Goal: Task Accomplishment & Management: Complete application form

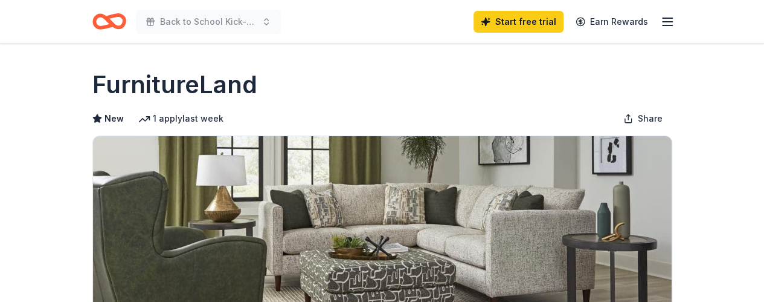
click at [114, 25] on icon "Home" at bounding box center [114, 21] width 19 height 12
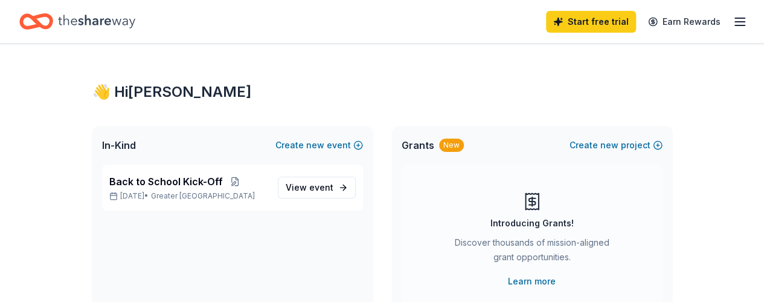
click at [735, 18] on line "button" at bounding box center [740, 18] width 10 height 0
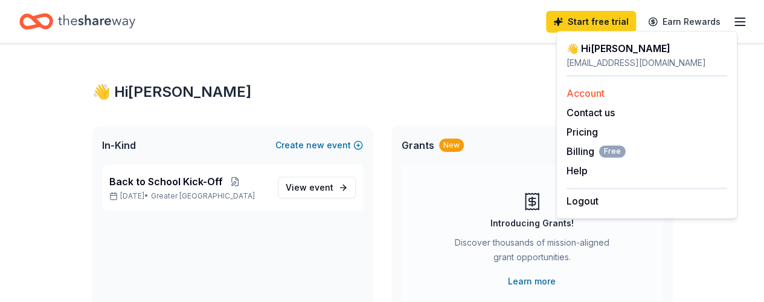
click at [597, 95] on link "Account" at bounding box center [586, 93] width 38 height 12
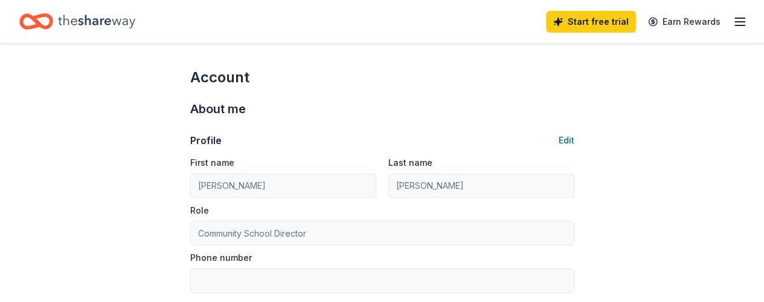
click at [95, 18] on icon "Home" at bounding box center [96, 21] width 77 height 13
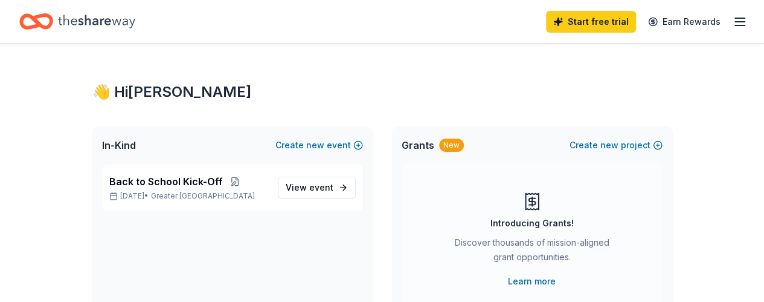
click at [95, 18] on icon "Home" at bounding box center [96, 21] width 77 height 13
click at [64, 15] on div "Home" at bounding box center [77, 21] width 116 height 28
click at [452, 147] on div "New" at bounding box center [451, 144] width 25 height 13
click at [613, 146] on span "new" at bounding box center [610, 145] width 18 height 15
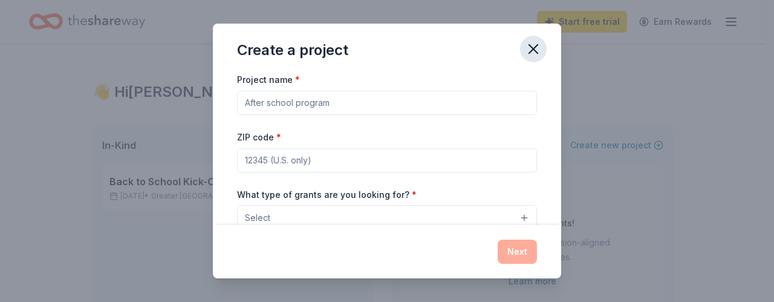
click at [537, 47] on icon "button" at bounding box center [533, 48] width 17 height 17
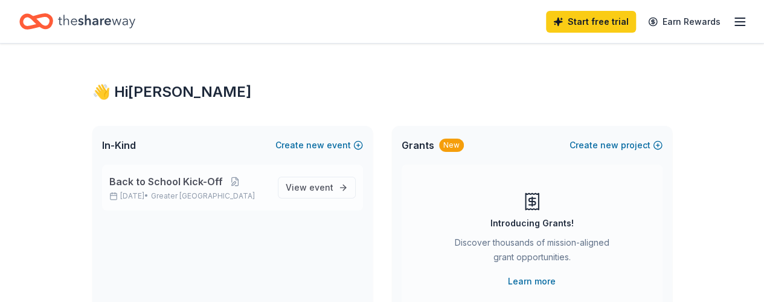
click at [193, 186] on span "Back to School Kick-Off" at bounding box center [166, 181] width 114 height 15
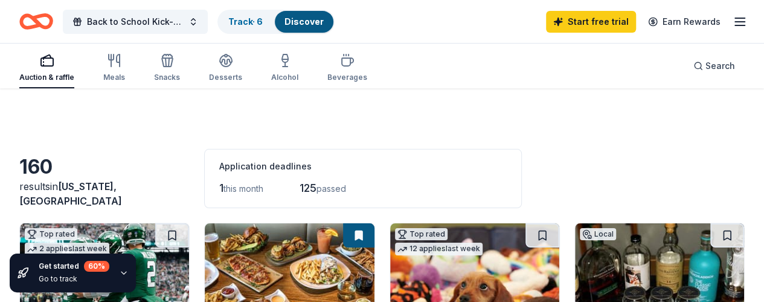
scroll to position [263, 0]
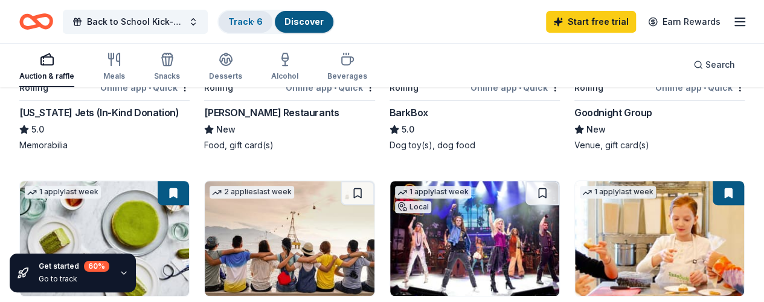
click at [249, 22] on link "Track · 6" at bounding box center [245, 21] width 34 height 10
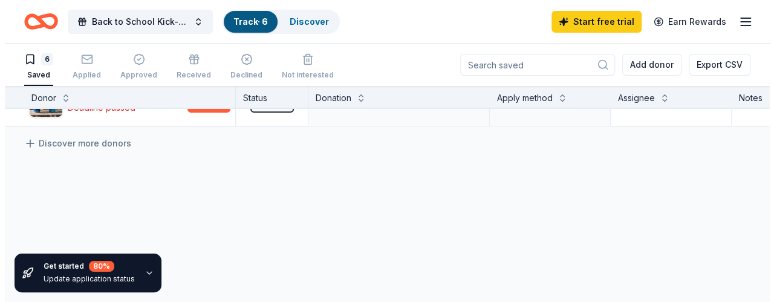
scroll to position [109, 0]
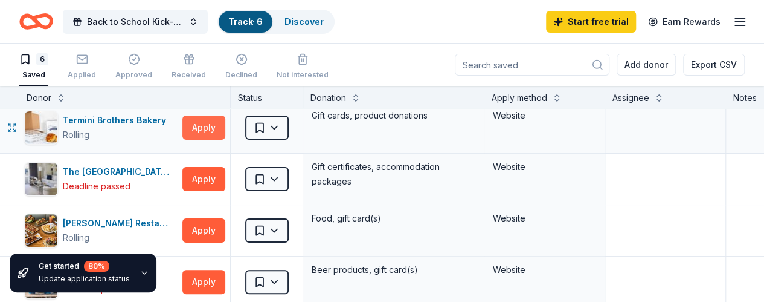
click at [205, 129] on button "Apply" at bounding box center [204, 127] width 43 height 24
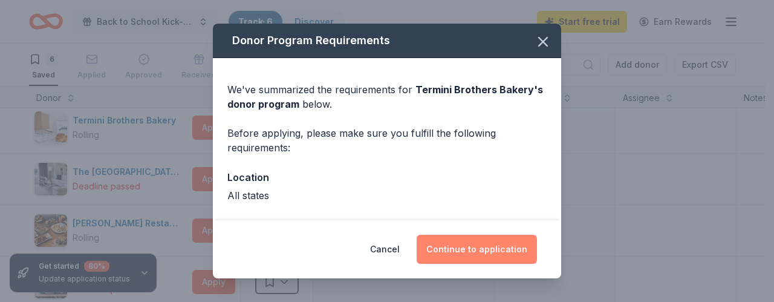
click at [456, 249] on button "Continue to application" at bounding box center [476, 248] width 120 height 29
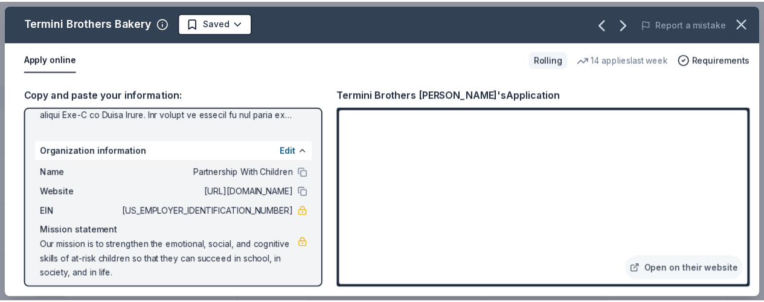
scroll to position [179, 0]
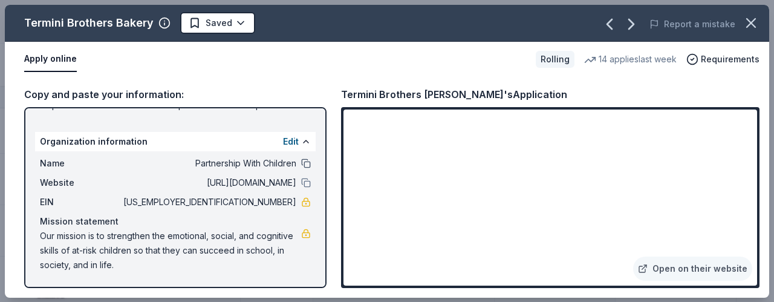
click at [301, 161] on button at bounding box center [306, 163] width 10 height 10
click at [137, 263] on span "Our mission is to strengthen the emotional, social, and cognitive skills of at-…" at bounding box center [170, 250] width 261 height 44
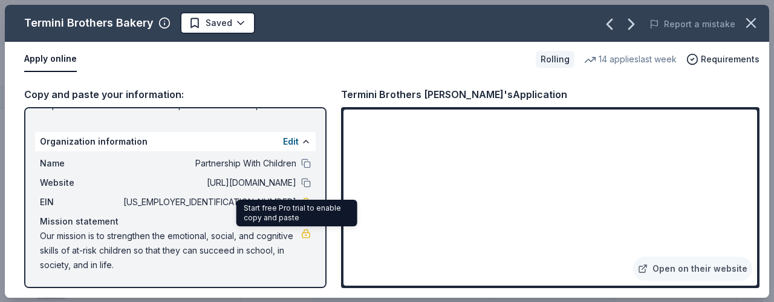
click at [301, 231] on link at bounding box center [306, 233] width 10 height 10
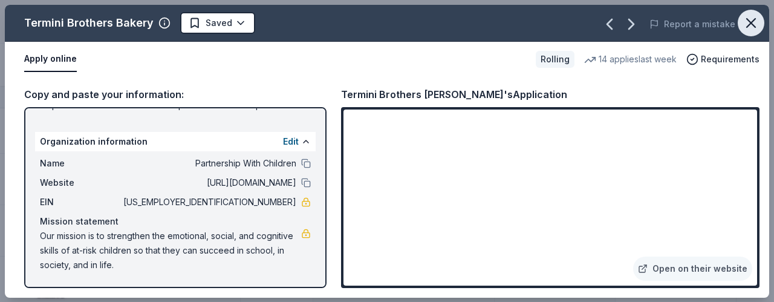
click at [742, 22] on icon "button" at bounding box center [750, 23] width 17 height 17
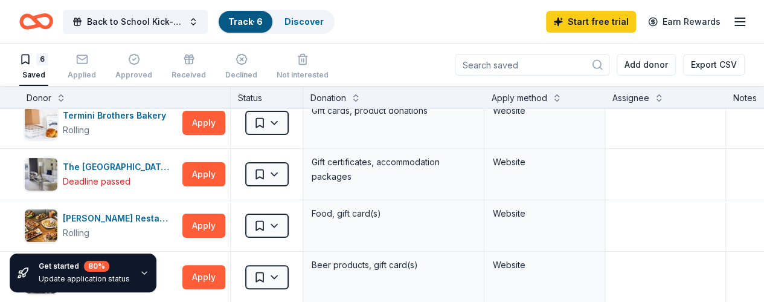
scroll to position [0, 0]
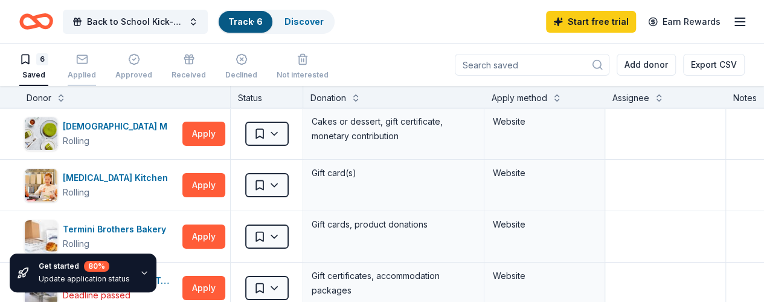
click at [96, 74] on div "Applied" at bounding box center [82, 75] width 28 height 10
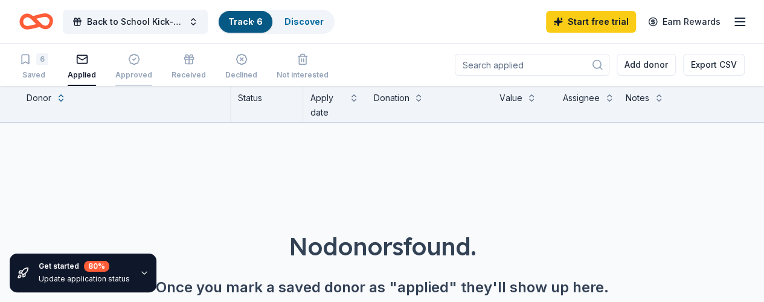
click at [140, 73] on div "Approved" at bounding box center [133, 75] width 37 height 10
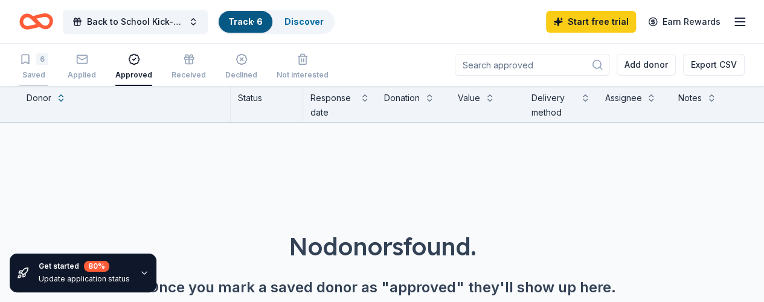
click at [47, 61] on div "6" at bounding box center [42, 59] width 12 height 12
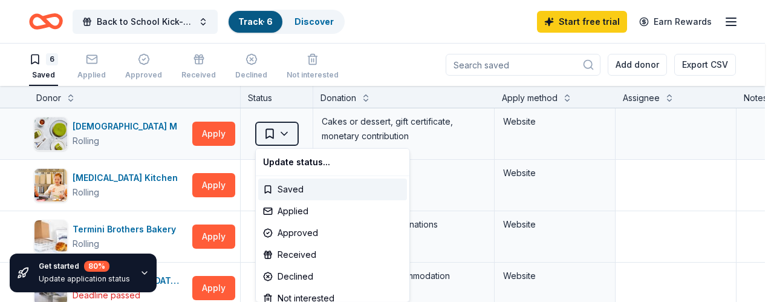
click at [284, 129] on html "Back to School Kick-Off Track · 6 Discover Start free trial Earn Rewards 6 Save…" at bounding box center [387, 151] width 774 height 302
click at [302, 215] on div "Applied" at bounding box center [332, 211] width 149 height 22
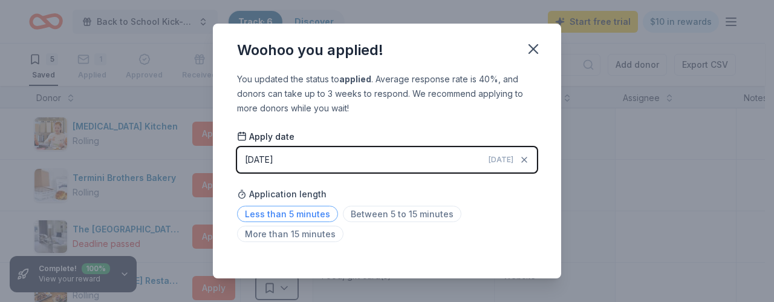
click at [312, 213] on span "Less than 5 minutes" at bounding box center [287, 213] width 101 height 16
click at [519, 259] on div "Saved" at bounding box center [387, 263] width 300 height 15
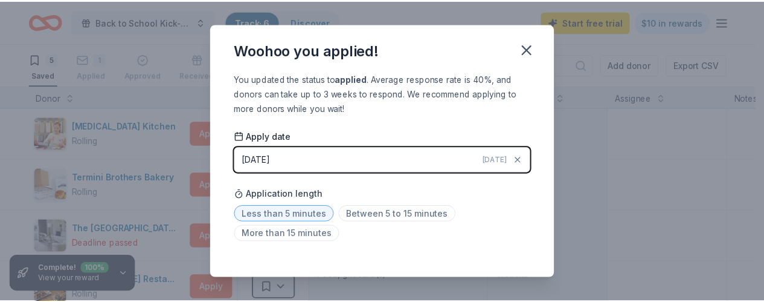
scroll to position [11, 0]
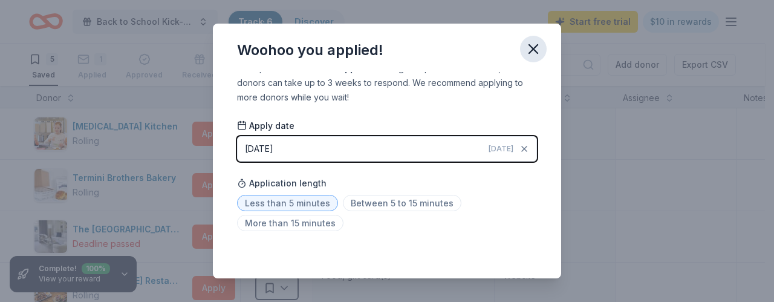
click at [537, 55] on icon "button" at bounding box center [533, 48] width 17 height 17
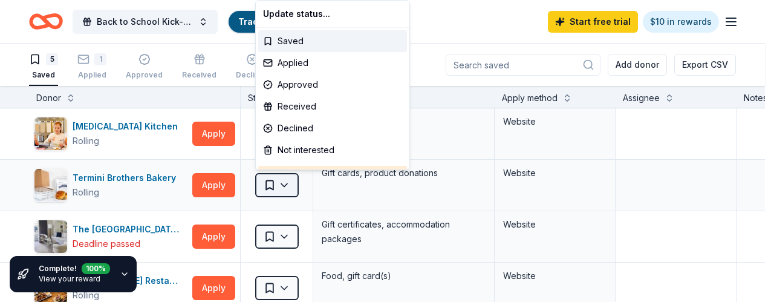
click at [286, 190] on html "Back to School Kick-Off Track · 6 Discover Start free trial $10 in rewards 5 Sa…" at bounding box center [387, 151] width 774 height 302
click at [303, 61] on div "Applied" at bounding box center [332, 63] width 149 height 22
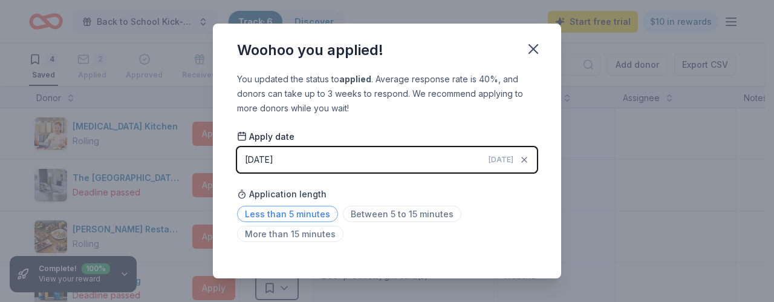
click at [317, 213] on span "Less than 5 minutes" at bounding box center [287, 213] width 101 height 16
click at [534, 51] on icon "button" at bounding box center [533, 49] width 8 height 8
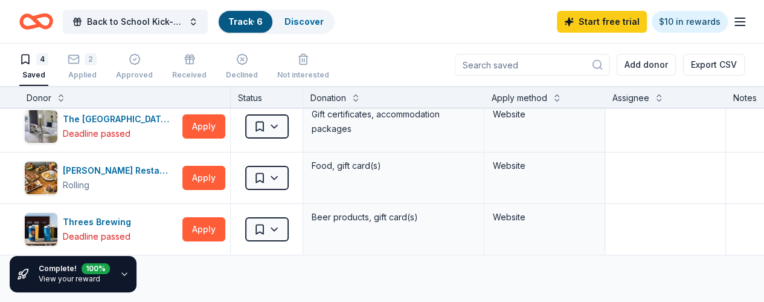
scroll to position [48, 0]
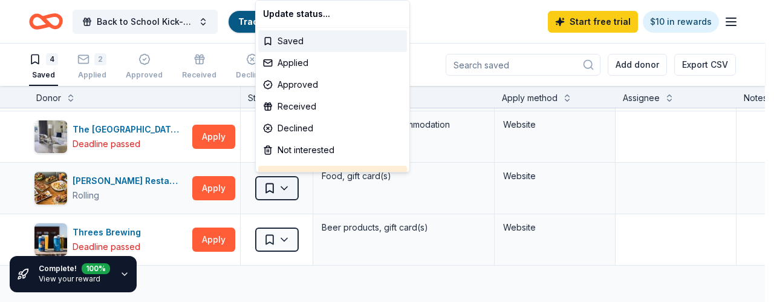
click at [292, 188] on html "Back to School Kick-Off Track · 6 Discover Start free trial $10 in rewards 4 Sa…" at bounding box center [387, 151] width 774 height 302
click at [301, 63] on div "Applied" at bounding box center [332, 63] width 149 height 22
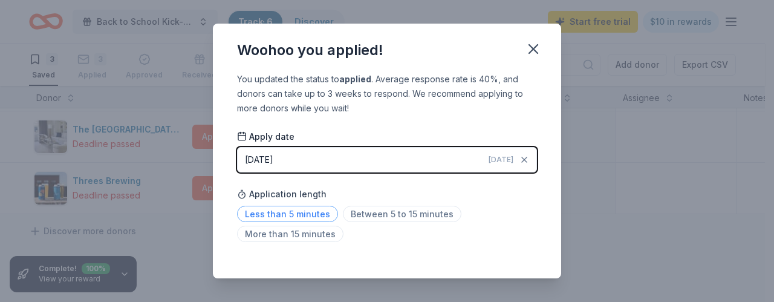
click at [289, 207] on span "Less than 5 minutes" at bounding box center [287, 213] width 101 height 16
click at [533, 54] on icon "button" at bounding box center [533, 48] width 17 height 17
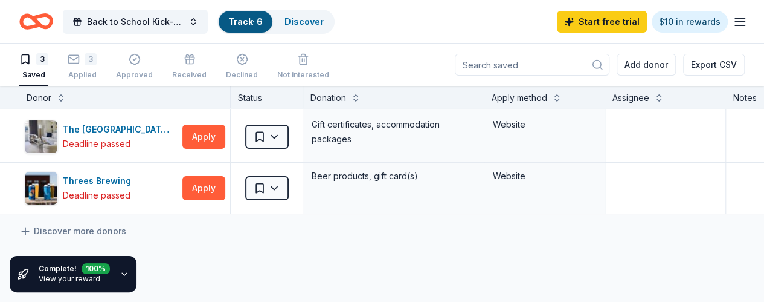
scroll to position [0, 0]
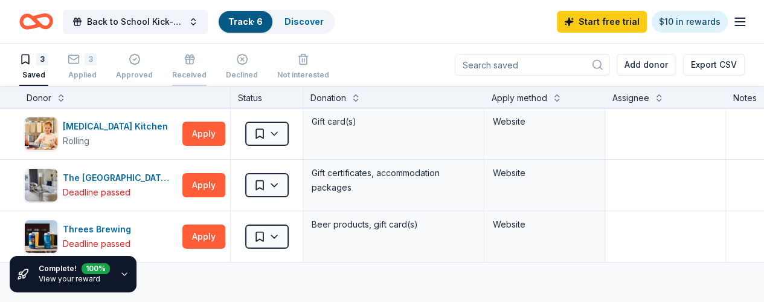
click at [190, 59] on icon "button" at bounding box center [190, 59] width 12 height 12
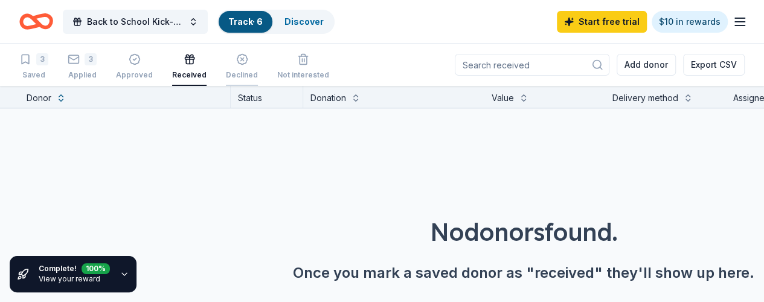
click at [233, 65] on div "Declined" at bounding box center [242, 66] width 32 height 27
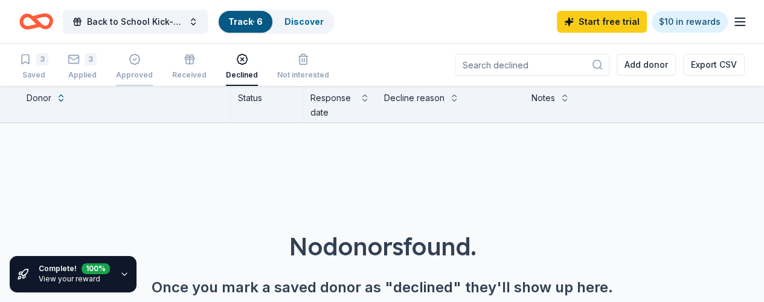
click at [152, 60] on div "button" at bounding box center [134, 59] width 37 height 12
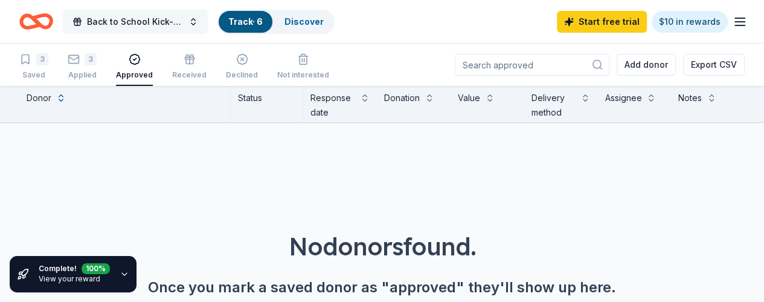
click at [174, 20] on span "Back to School Kick-Off" at bounding box center [135, 22] width 97 height 15
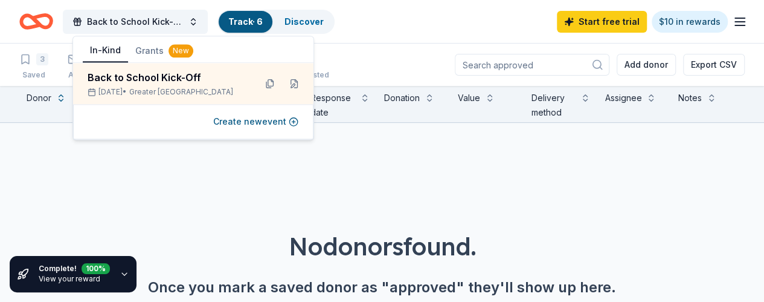
click at [256, 11] on div "Track · 6" at bounding box center [246, 22] width 54 height 22
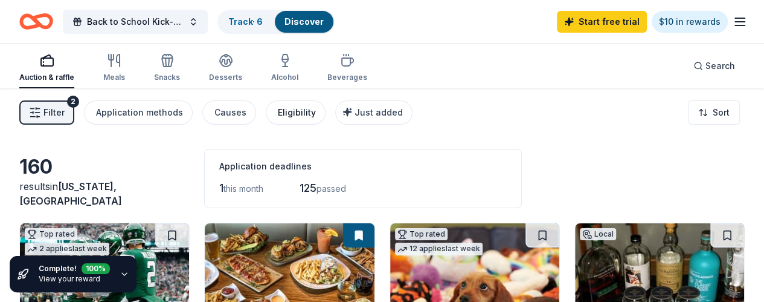
click at [305, 120] on button "Eligibility" at bounding box center [296, 112] width 60 height 24
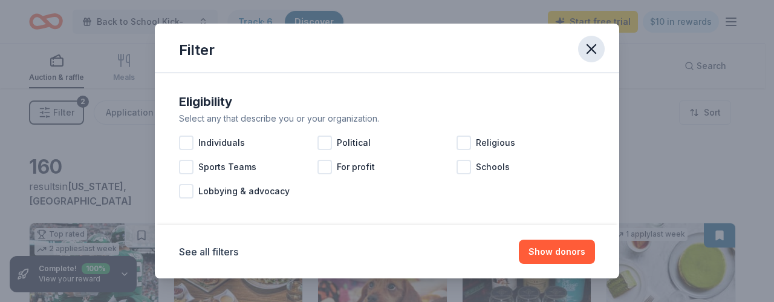
click at [590, 53] on icon "button" at bounding box center [591, 48] width 17 height 17
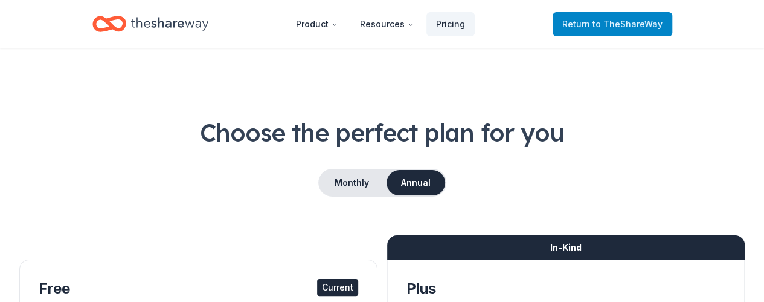
click at [589, 25] on span "Return to TheShareWay" at bounding box center [613, 24] width 100 height 15
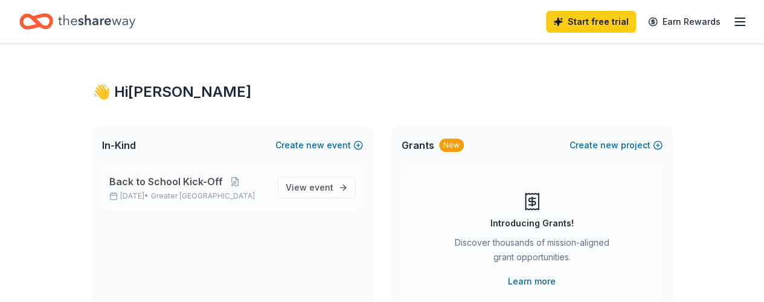
click at [204, 187] on span "Back to School Kick-Off" at bounding box center [166, 181] width 114 height 15
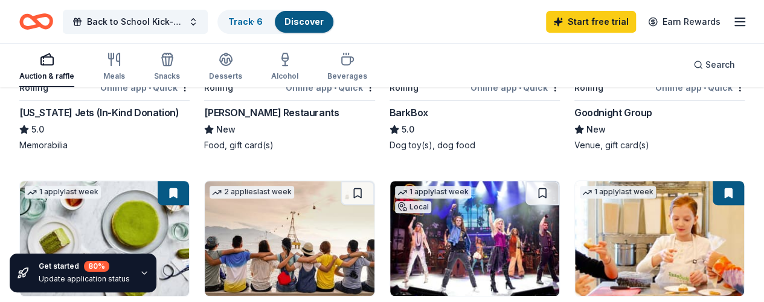
scroll to position [528, 0]
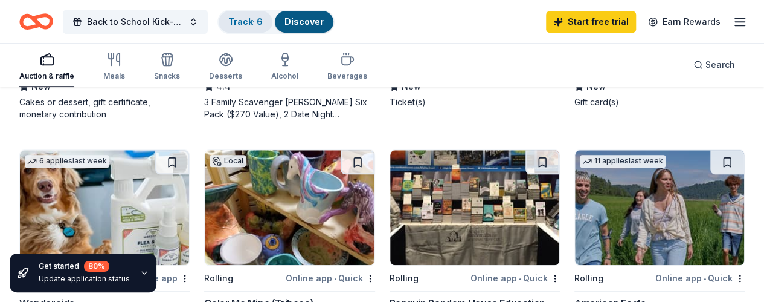
click at [259, 16] on link "Track · 6" at bounding box center [245, 21] width 34 height 10
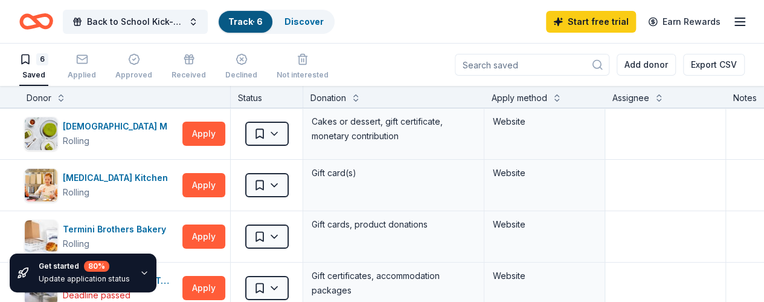
click at [735, 22] on line "button" at bounding box center [740, 22] width 10 height 0
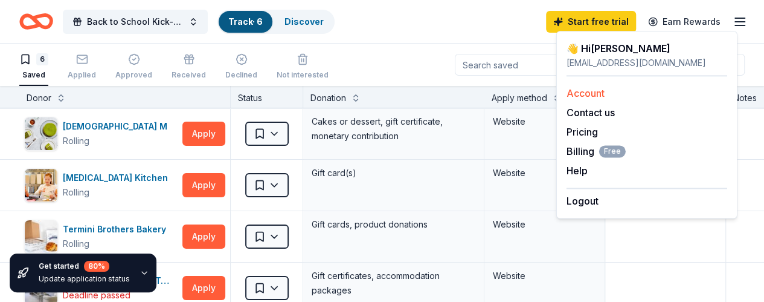
click at [594, 89] on link "Account" at bounding box center [586, 93] width 38 height 12
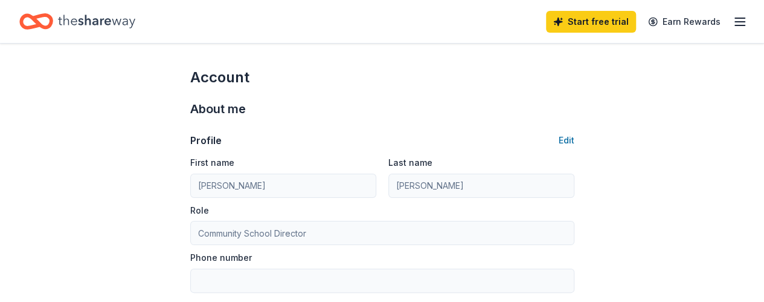
click at [734, 19] on icon "button" at bounding box center [740, 22] width 15 height 15
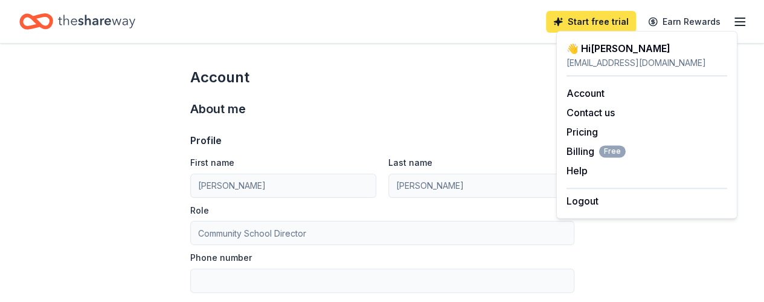
click at [592, 20] on link "Start free trial" at bounding box center [591, 22] width 90 height 22
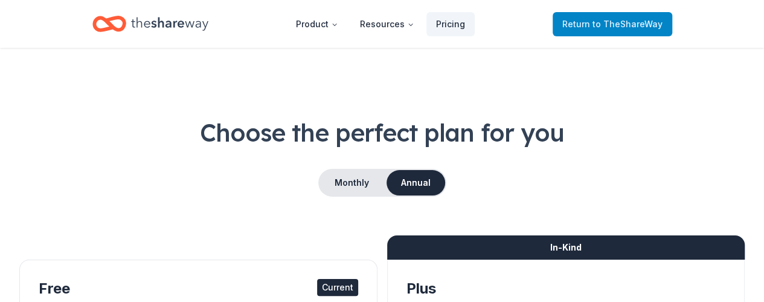
click at [612, 21] on span "to TheShareWay" at bounding box center [628, 24] width 70 height 10
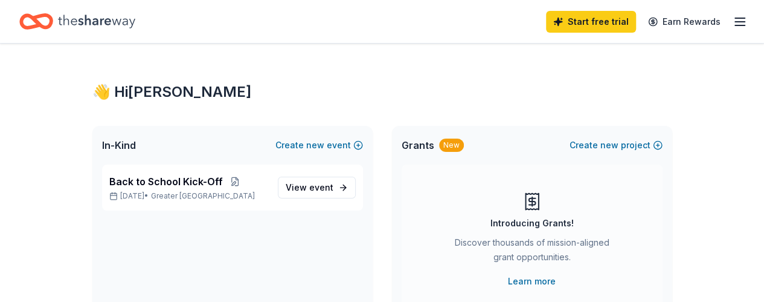
click at [734, 17] on icon "button" at bounding box center [740, 22] width 15 height 15
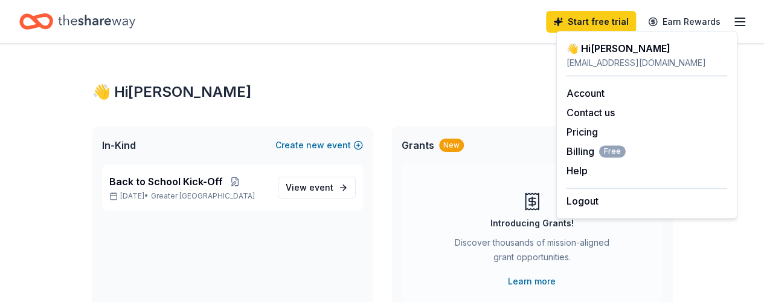
click at [118, 25] on icon "Home" at bounding box center [96, 21] width 77 height 13
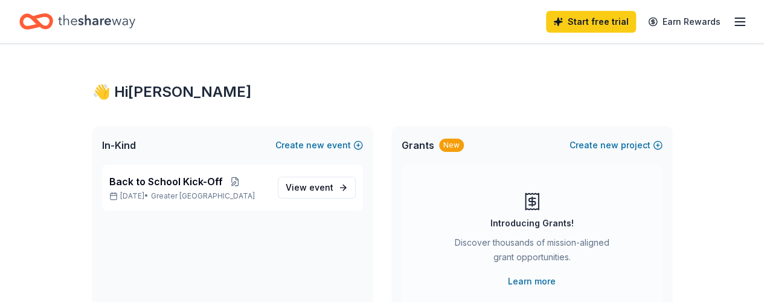
click at [126, 22] on icon "Home" at bounding box center [96, 21] width 77 height 25
click at [48, 15] on icon "Home" at bounding box center [42, 21] width 19 height 12
click at [53, 22] on icon "Home" at bounding box center [36, 21] width 34 height 28
click at [299, 195] on link "View event" at bounding box center [317, 187] width 78 height 22
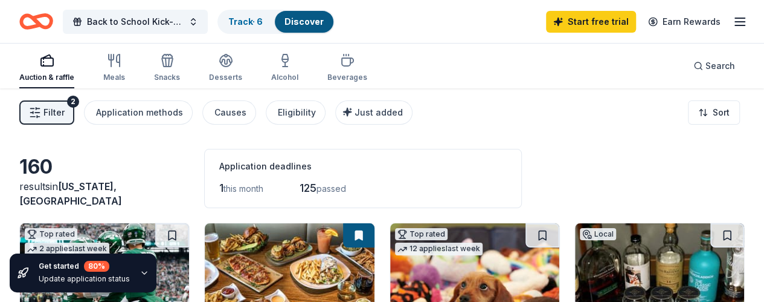
click at [53, 66] on rect "button" at bounding box center [47, 62] width 12 height 8
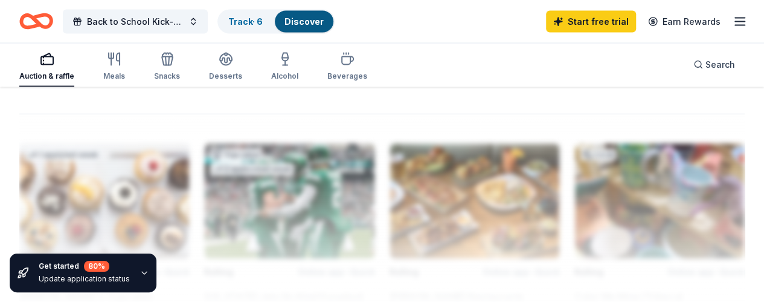
scroll to position [1251, 0]
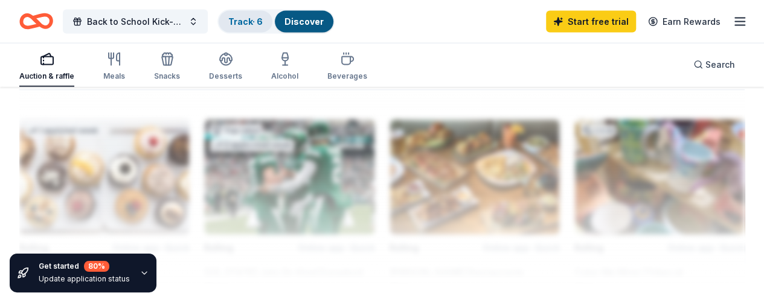
drag, startPoint x: 384, startPoint y: 186, endPoint x: 259, endPoint y: 24, distance: 205.0
click at [259, 24] on link "Track · 6" at bounding box center [245, 21] width 34 height 10
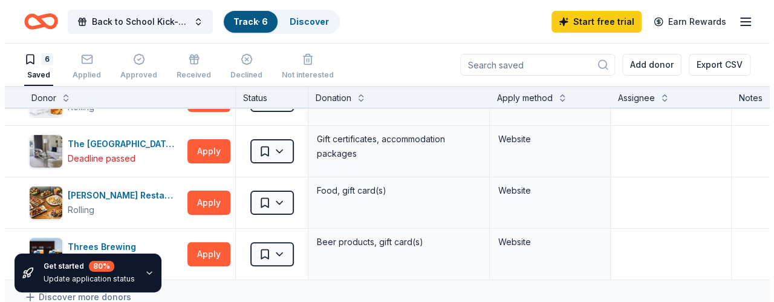
scroll to position [126, 0]
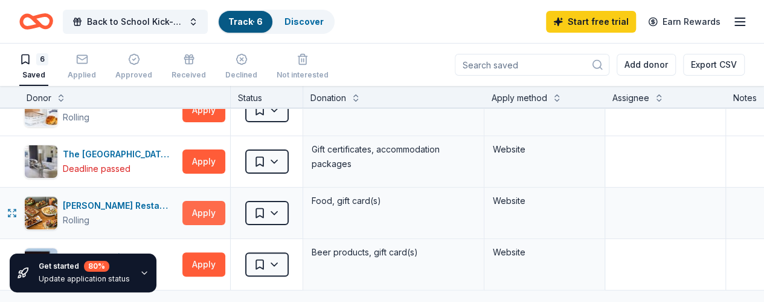
click at [224, 212] on button "Apply" at bounding box center [204, 213] width 43 height 24
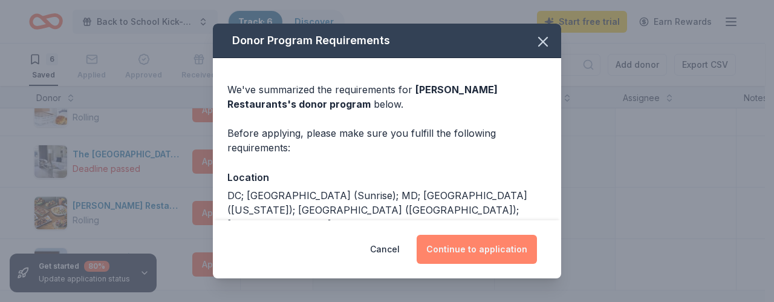
click at [453, 251] on button "Continue to application" at bounding box center [476, 248] width 120 height 29
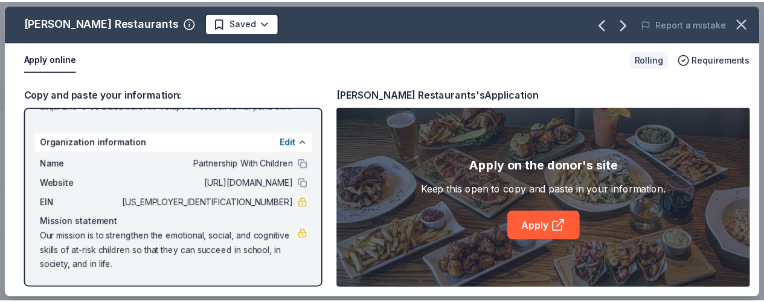
scroll to position [179, 0]
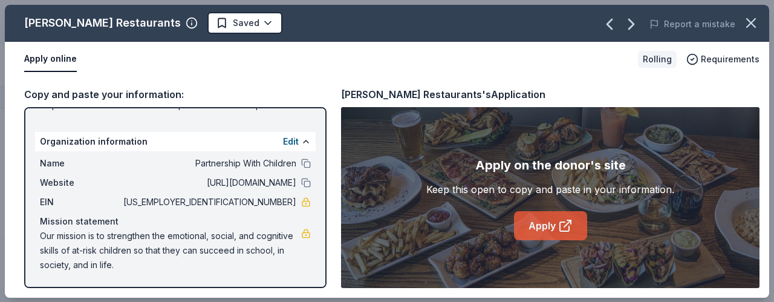
click at [571, 235] on link "Apply" at bounding box center [550, 225] width 73 height 29
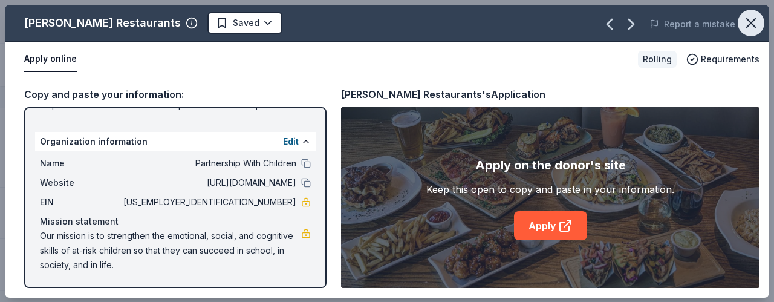
click at [745, 21] on icon "button" at bounding box center [750, 23] width 17 height 17
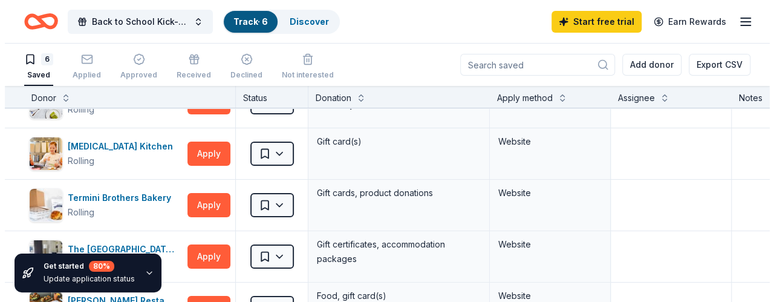
scroll to position [0, 0]
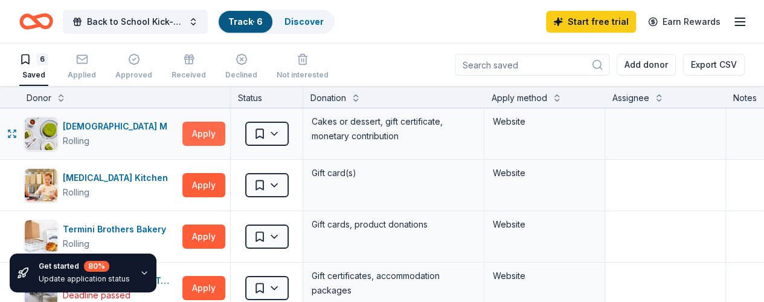
click at [208, 134] on button "Apply" at bounding box center [204, 133] width 43 height 24
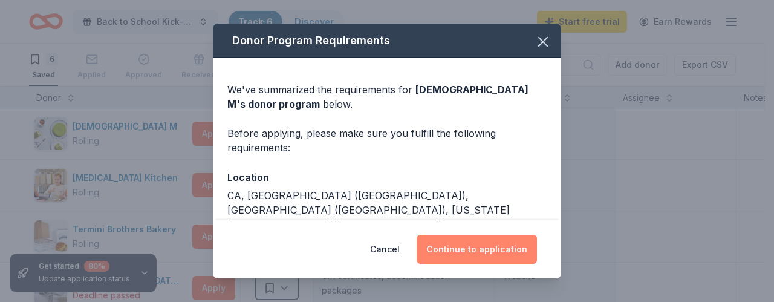
click at [512, 251] on button "Continue to application" at bounding box center [476, 248] width 120 height 29
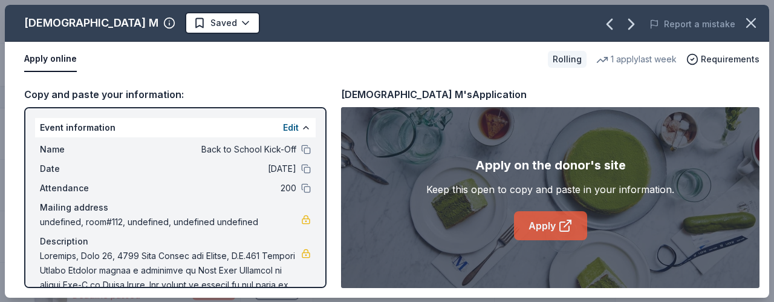
click at [550, 218] on link "Apply" at bounding box center [550, 225] width 73 height 29
